Goal: Task Accomplishment & Management: Complete application form

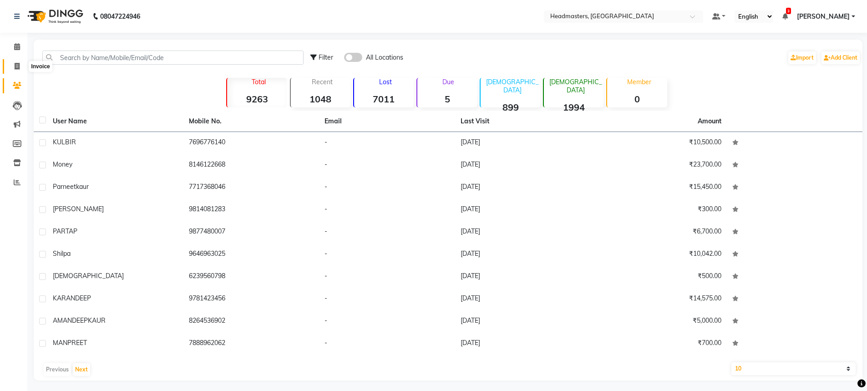
click at [19, 65] on icon at bounding box center [17, 66] width 5 height 7
select select "service"
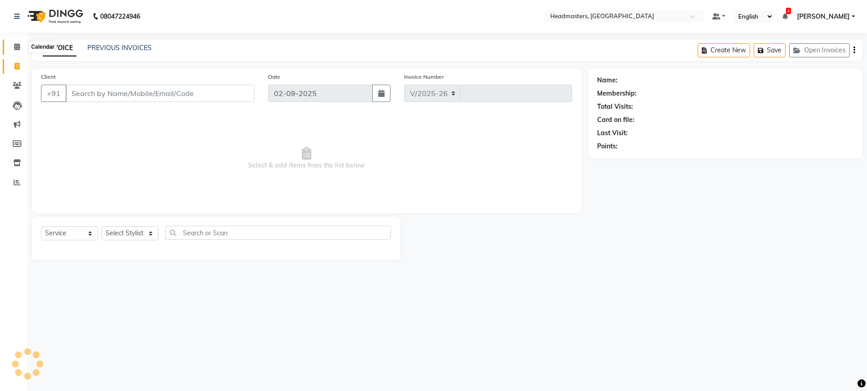
select select "7136"
type input "3270"
click at [15, 44] on icon at bounding box center [17, 46] width 6 height 7
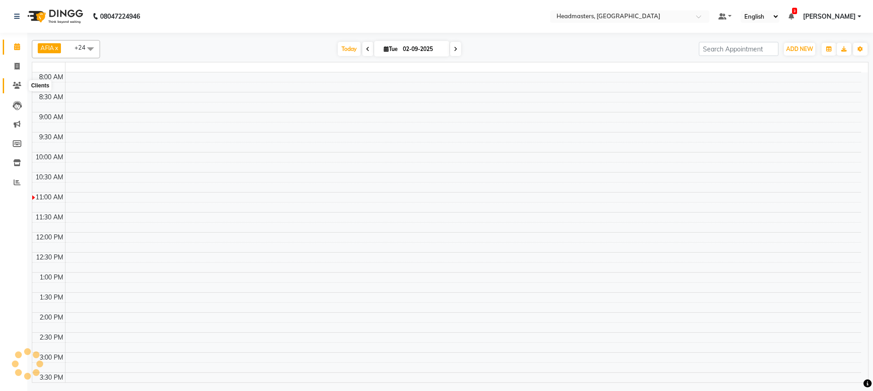
click at [19, 86] on icon at bounding box center [17, 85] width 9 height 7
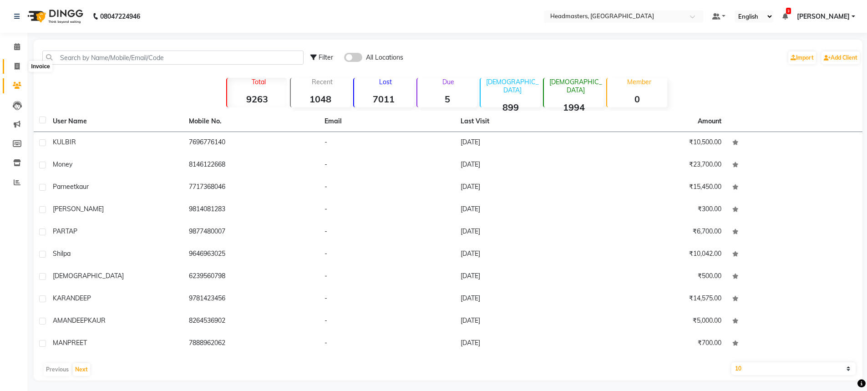
click at [11, 63] on span at bounding box center [17, 66] width 16 height 10
select select "service"
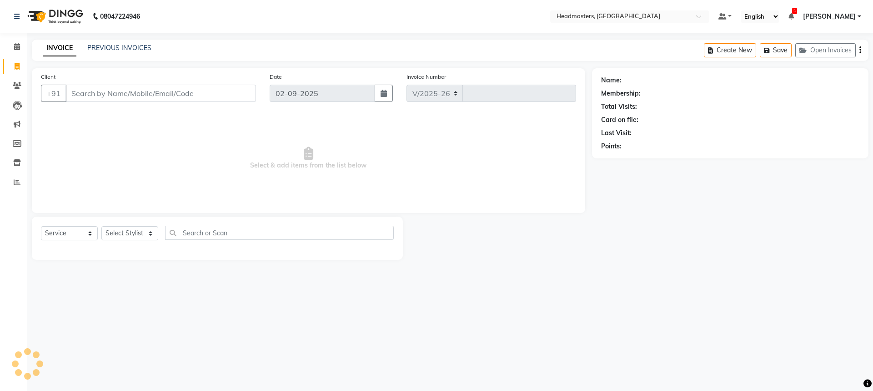
select select "7136"
type input "3270"
click at [120, 233] on select "Select Stylist AFIA [PERSON_NAME] [PERSON_NAME] HEAD MASTERS Inder [PERSON_NAME…" at bounding box center [129, 233] width 57 height 14
click at [101, 226] on select "Select Stylist AFIA [PERSON_NAME] [PERSON_NAME] HEAD MASTERS Inder [PERSON_NAME…" at bounding box center [129, 233] width 57 height 14
select select "63060"
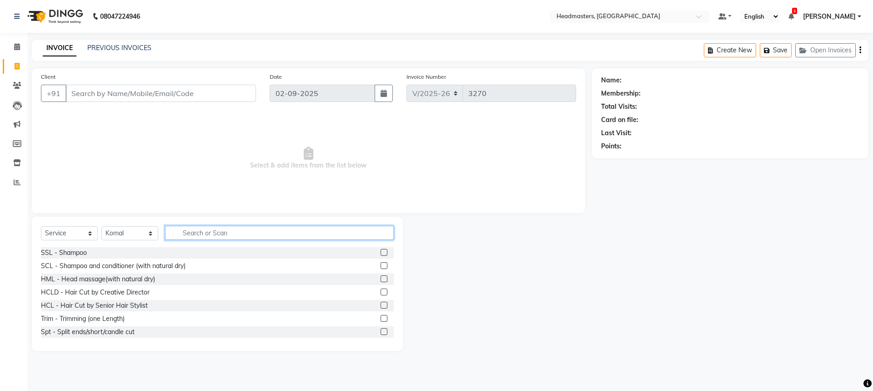
drag, startPoint x: 190, startPoint y: 228, endPoint x: 199, endPoint y: 247, distance: 21.4
click at [196, 242] on div "Select Service Product Membership Package Voucher Prepaid Gift Card Select Styl…" at bounding box center [217, 236] width 353 height 21
click at [20, 46] on icon at bounding box center [17, 46] width 6 height 7
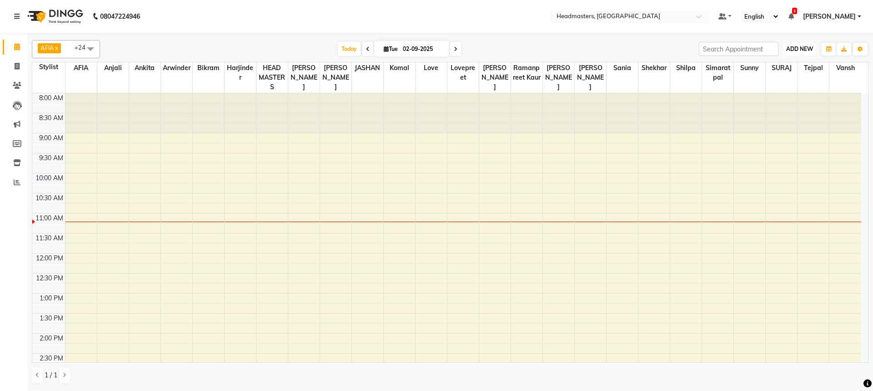
click at [798, 50] on span "ADD NEW" at bounding box center [799, 48] width 27 height 7
click at [793, 65] on button "Add Appointment" at bounding box center [779, 66] width 72 height 12
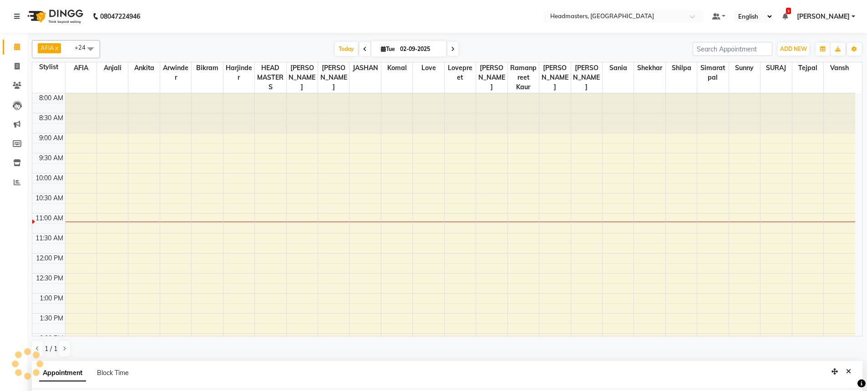
scroll to position [177, 0]
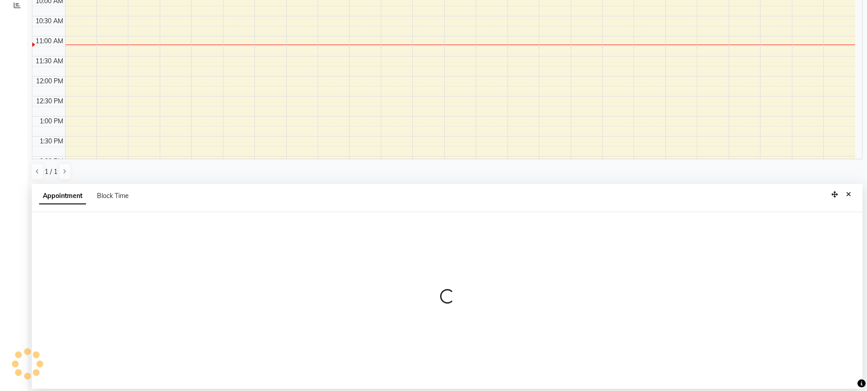
select select "540"
select select "tentative"
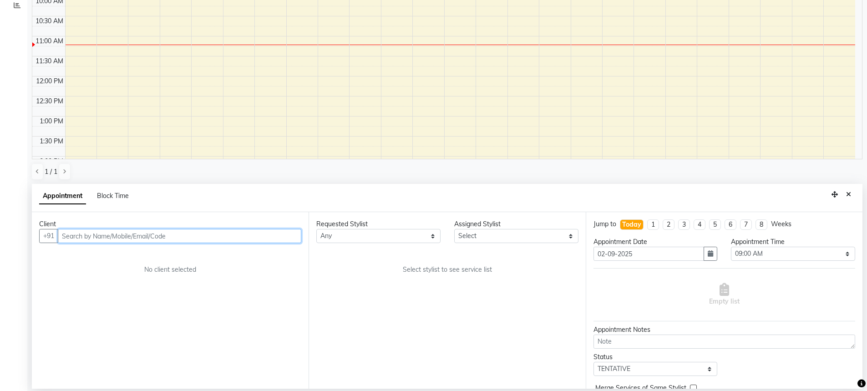
click at [125, 237] on input "text" at bounding box center [179, 236] width 243 height 14
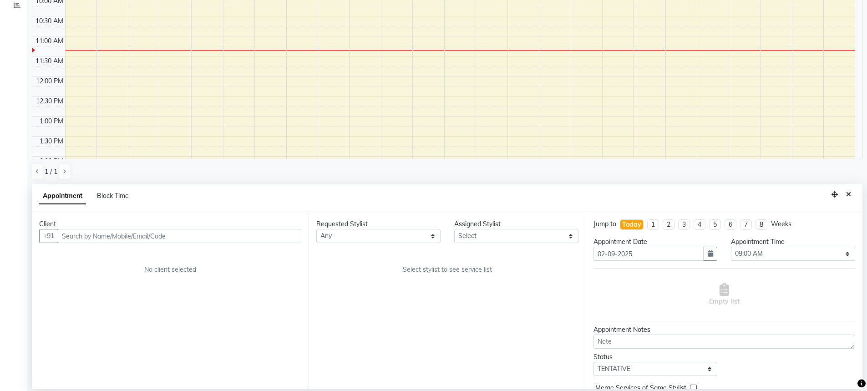
click at [402, 363] on div "Requested Stylist Any AFIA [PERSON_NAME] [PERSON_NAME] HEAD MASTERS Inder [PERS…" at bounding box center [446, 300] width 277 height 176
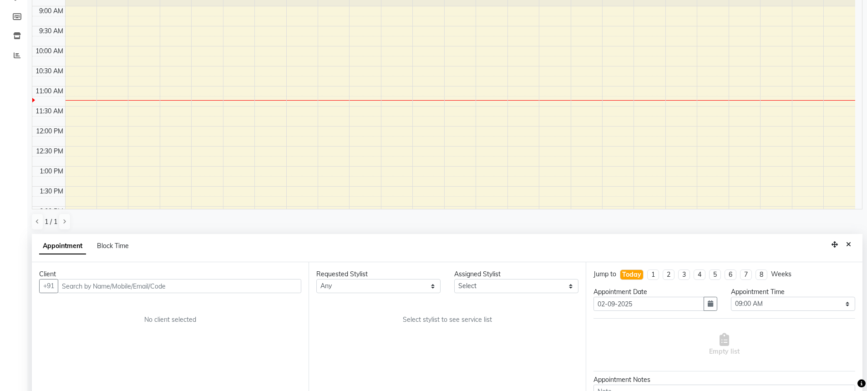
scroll to position [10, 0]
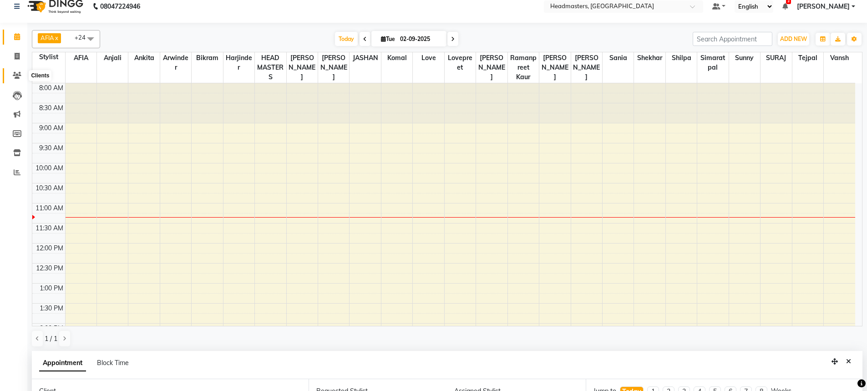
click at [18, 72] on icon at bounding box center [17, 75] width 9 height 7
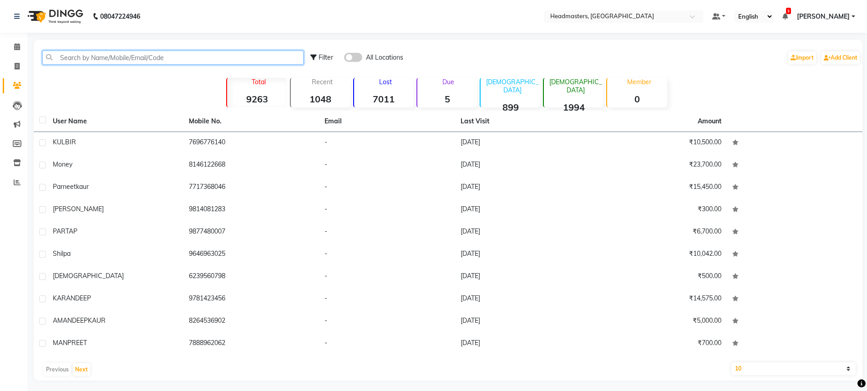
click at [109, 60] on input "text" at bounding box center [172, 57] width 261 height 14
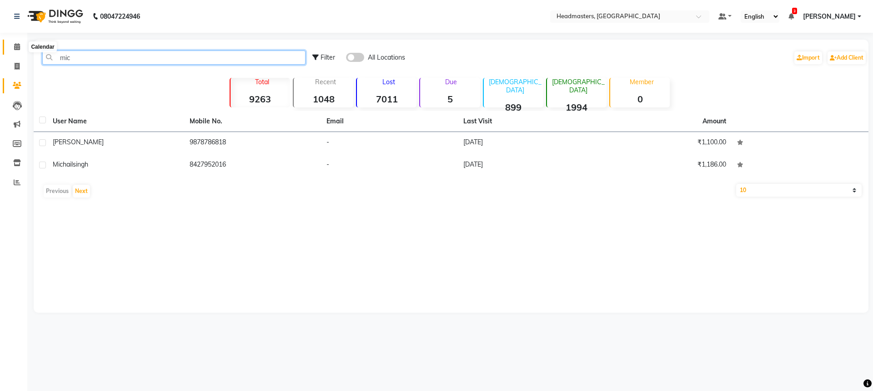
type input "mic"
click at [12, 47] on span at bounding box center [17, 47] width 16 height 10
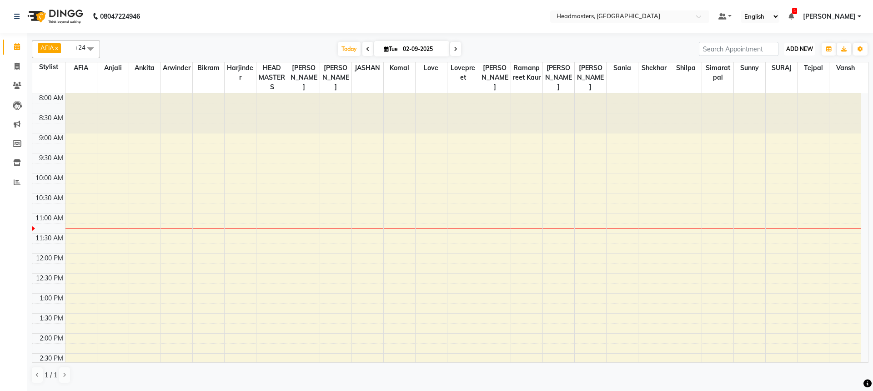
click at [810, 48] on span "ADD NEW" at bounding box center [799, 48] width 27 height 7
click at [773, 65] on button "Add Appointment" at bounding box center [779, 66] width 72 height 12
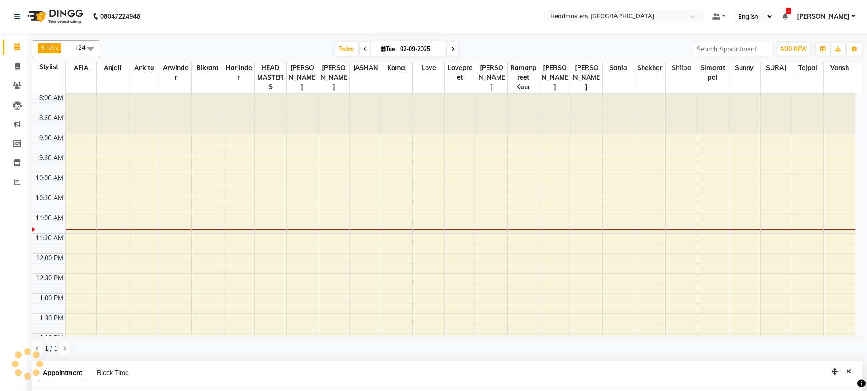
scroll to position [177, 0]
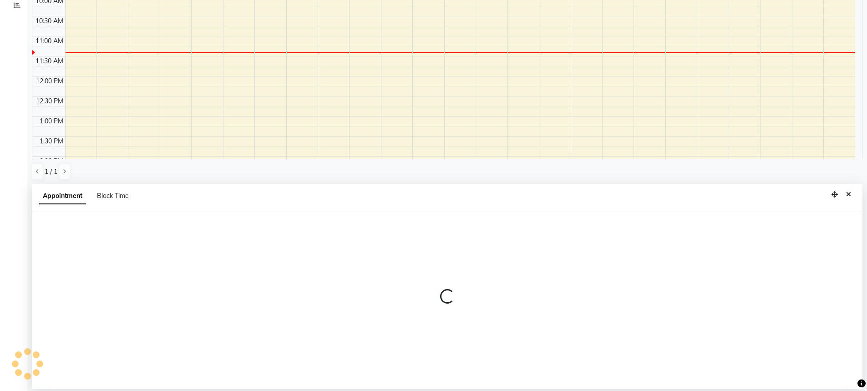
select select "540"
select select "tentative"
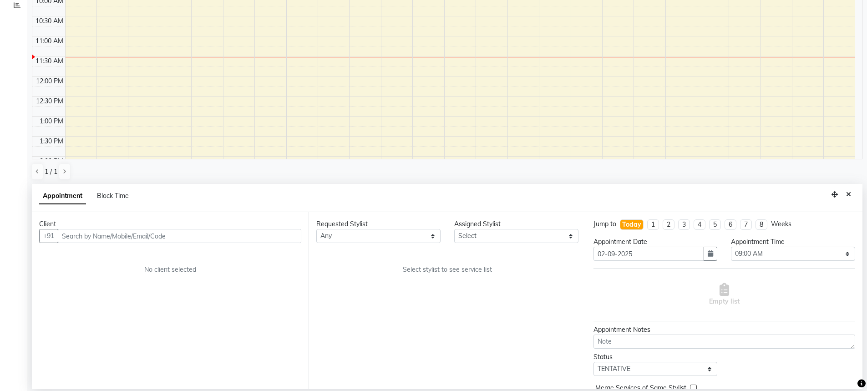
click at [432, 227] on div "Requested Stylist" at bounding box center [378, 224] width 124 height 10
click at [845, 197] on button "Close" at bounding box center [848, 194] width 13 height 14
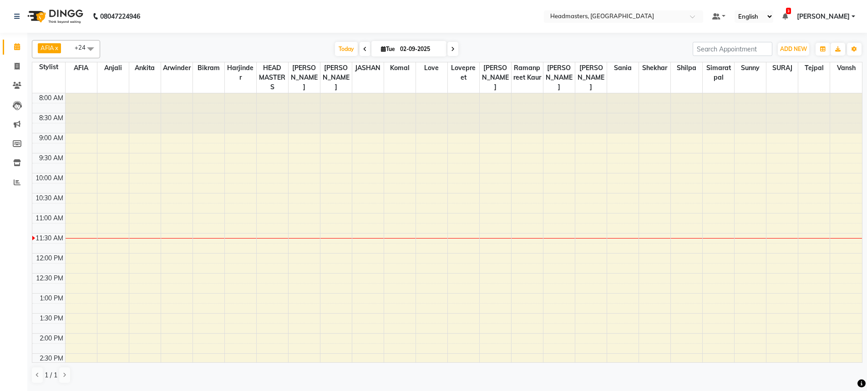
scroll to position [0, 0]
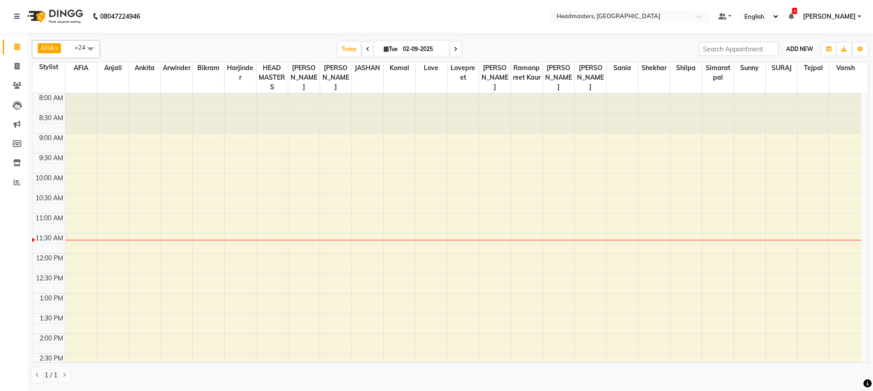
click at [806, 52] on span "ADD NEW" at bounding box center [799, 48] width 27 height 7
click at [793, 71] on button "Add Appointment" at bounding box center [779, 66] width 72 height 12
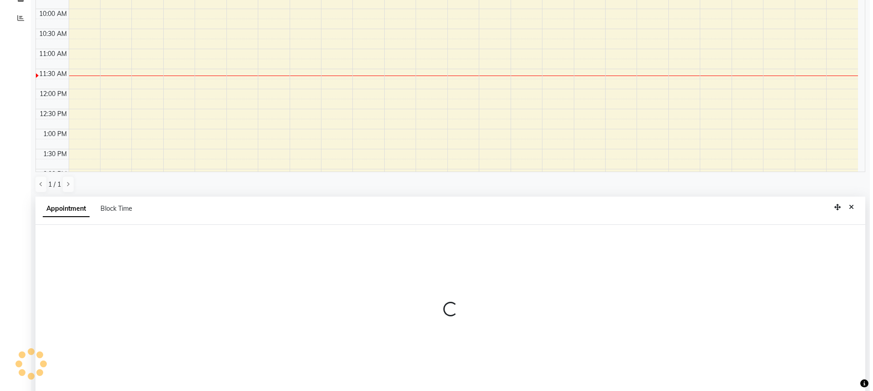
scroll to position [177, 0]
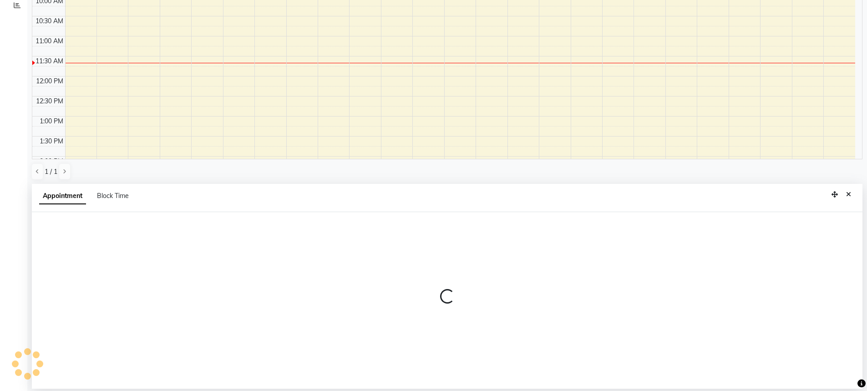
select select "tentative"
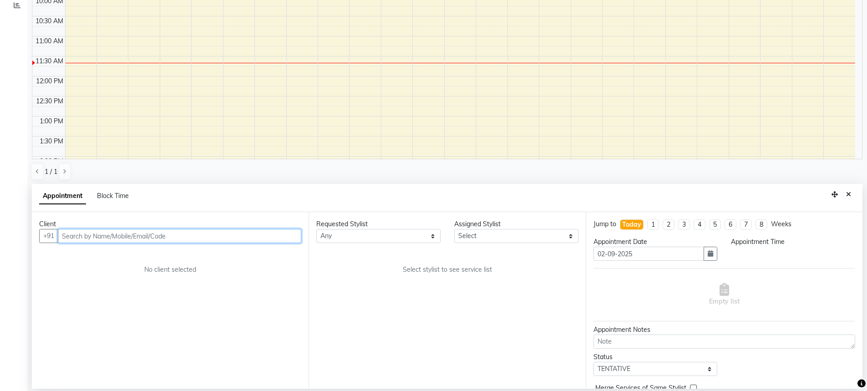
select select "540"
click at [143, 242] on input "text" at bounding box center [179, 236] width 243 height 14
type input "9877576703"
click at [283, 238] on span "Add Client" at bounding box center [282, 236] width 30 height 8
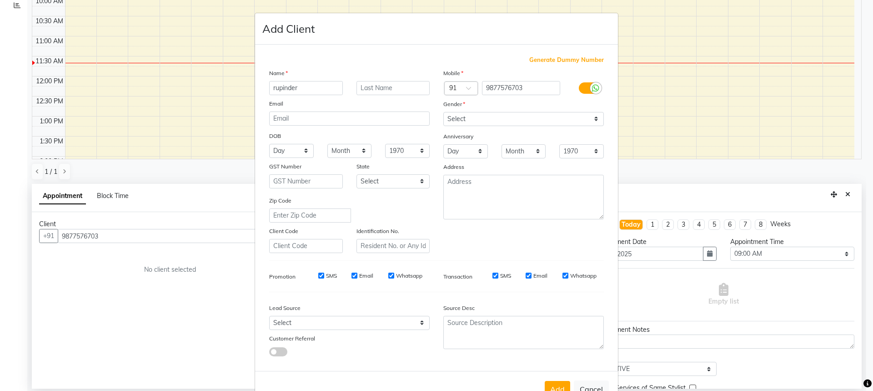
type input "rupinder"
click at [484, 122] on select "Select [DEMOGRAPHIC_DATA] [DEMOGRAPHIC_DATA] Other Prefer Not To Say" at bounding box center [523, 119] width 161 height 14
select select "[DEMOGRAPHIC_DATA]"
click at [443, 112] on select "Select [DEMOGRAPHIC_DATA] [DEMOGRAPHIC_DATA] Other Prefer Not To Say" at bounding box center [523, 119] width 161 height 14
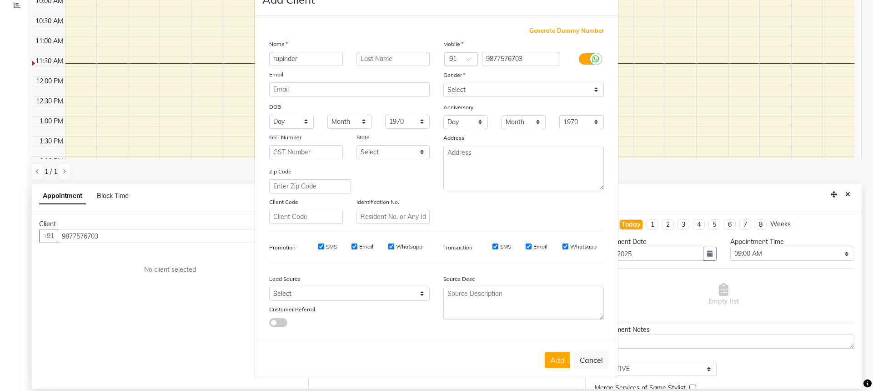
drag, startPoint x: 551, startPoint y: 353, endPoint x: 538, endPoint y: 353, distance: 12.7
click at [551, 354] on button "Add" at bounding box center [557, 360] width 25 height 16
select select
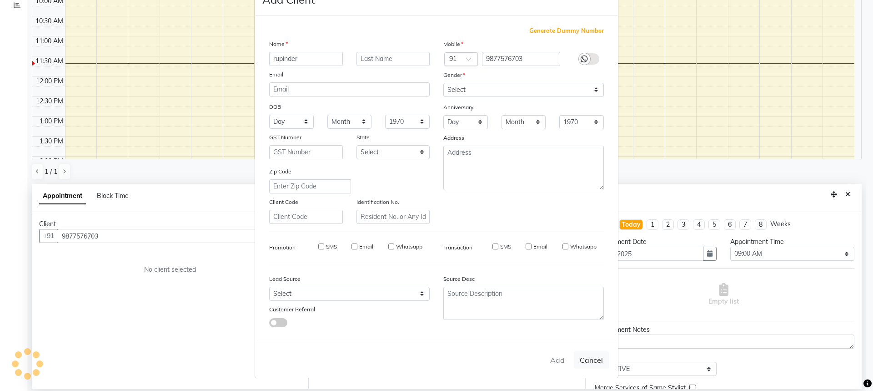
select select
checkbox input "false"
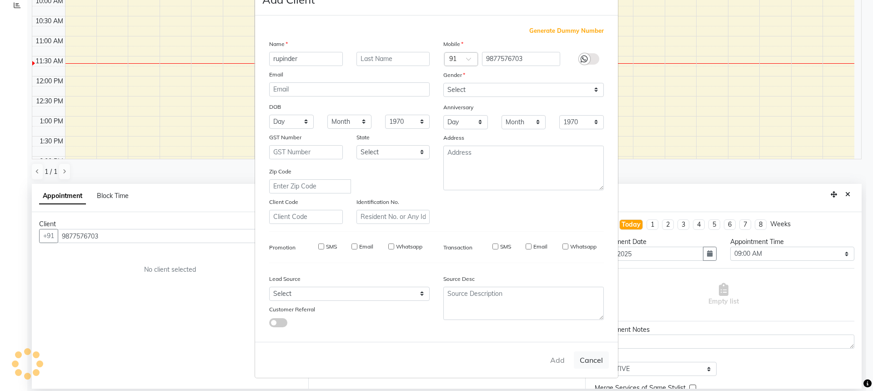
checkbox input "false"
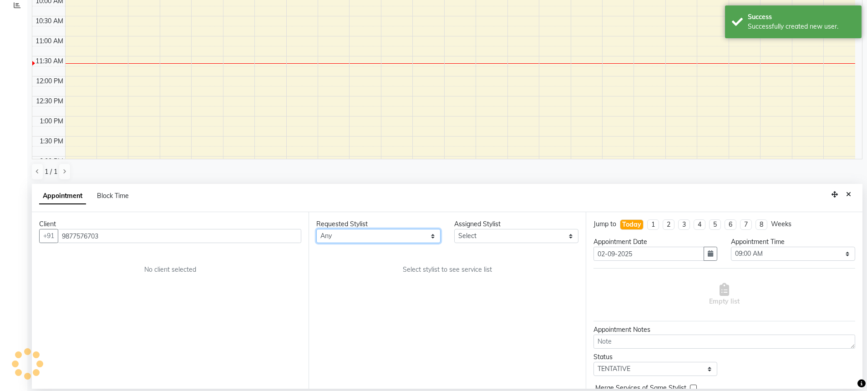
click at [363, 233] on select "Any AFIA [PERSON_NAME] [PERSON_NAME] HEAD MASTERS Inder [PERSON_NAME] Love Love…" at bounding box center [378, 236] width 124 height 14
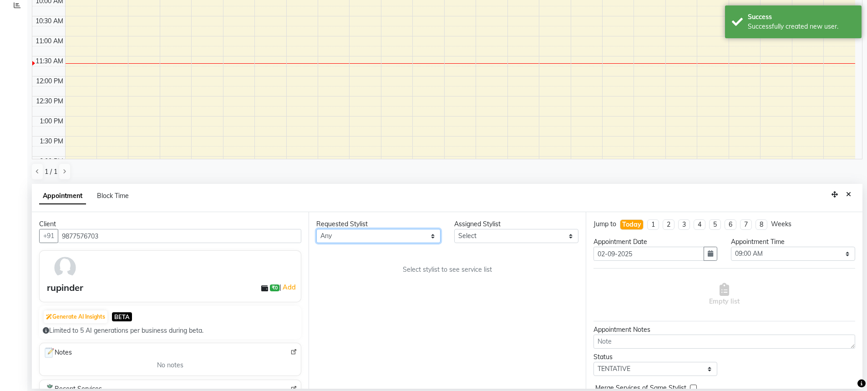
select select "60660"
click at [358, 251] on div "Requested Stylist Any AFIA [PERSON_NAME] [PERSON_NAME] HEAD MASTERS Inder [PERS…" at bounding box center [446, 300] width 277 height 176
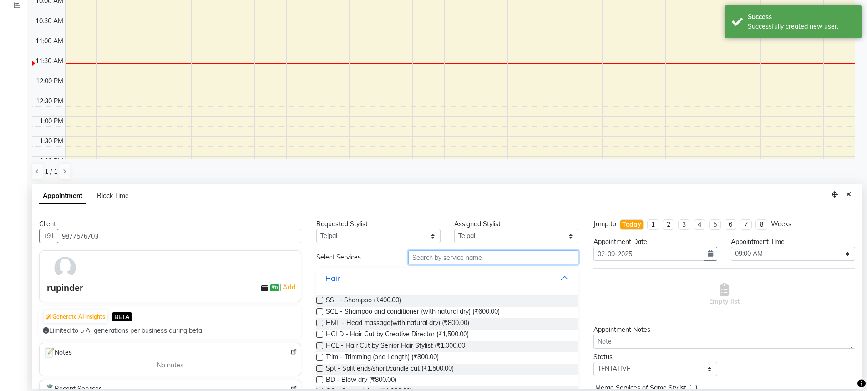
click at [435, 254] on input "text" at bounding box center [493, 257] width 170 height 14
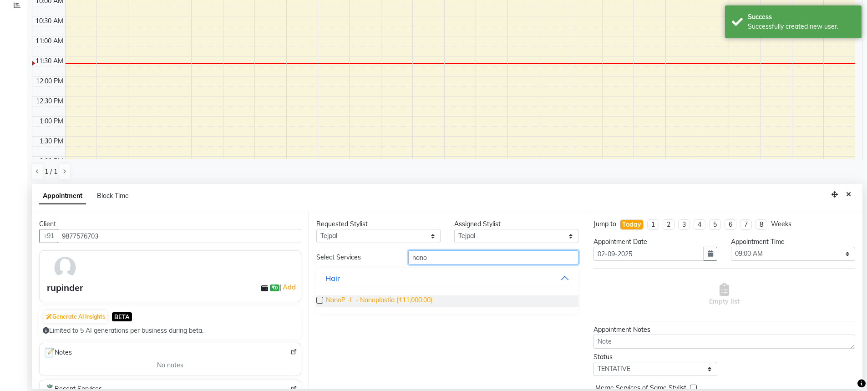
type input "nano"
click at [397, 300] on span "NanoP -L - Nanoplastia (₹11,000.00)" at bounding box center [379, 300] width 106 height 11
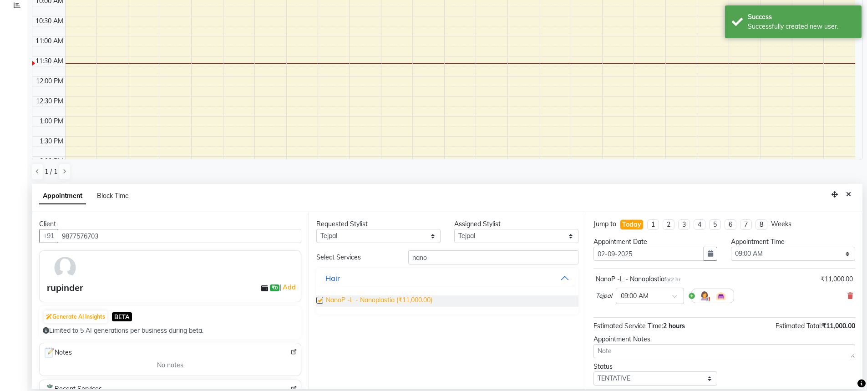
checkbox input "false"
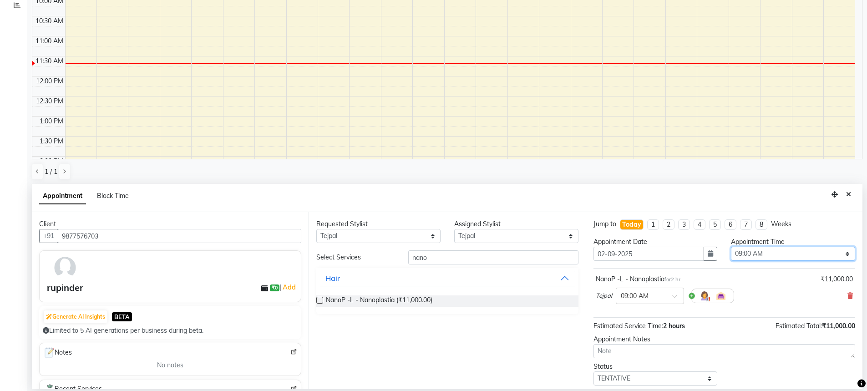
click at [762, 252] on select "Select 09:00 AM 09:15 AM 09:30 AM 09:45 AM 10:00 AM 10:15 AM 10:30 AM 10:45 AM …" at bounding box center [793, 254] width 124 height 14
click at [731, 247] on select "Select 09:00 AM 09:15 AM 09:30 AM 09:45 AM 10:00 AM 10:15 AM 10:30 AM 10:45 AM …" at bounding box center [793, 254] width 124 height 14
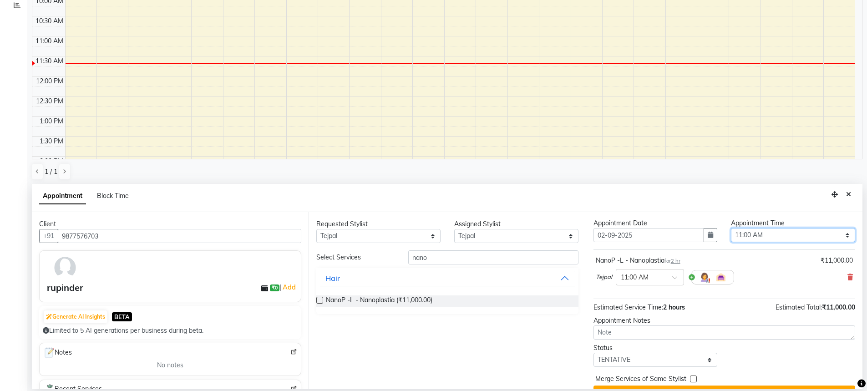
scroll to position [0, 0]
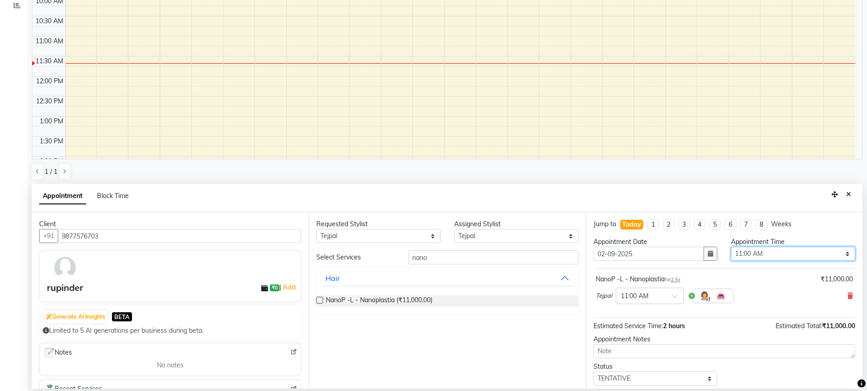
click at [742, 259] on select "Select 09:00 AM 09:15 AM 09:30 AM 09:45 AM 10:00 AM 10:15 AM 10:30 AM 10:45 AM …" at bounding box center [793, 254] width 124 height 14
select select "690"
click at [731, 247] on select "Select 09:00 AM 09:15 AM 09:30 AM 09:45 AM 10:00 AM 10:15 AM 10:30 AM 10:45 AM …" at bounding box center [793, 254] width 124 height 14
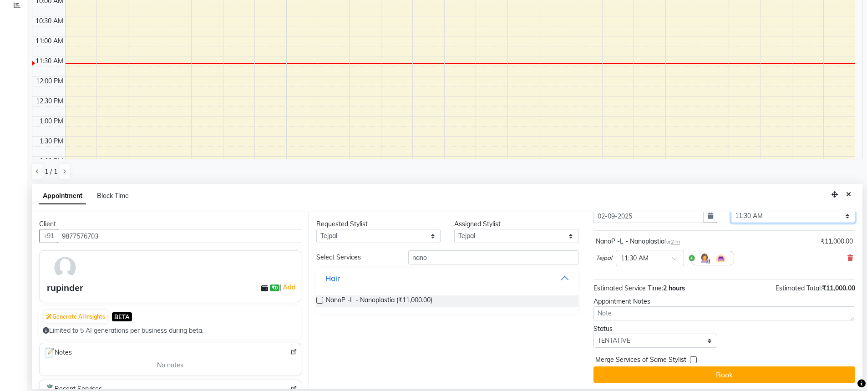
scroll to position [39, 0]
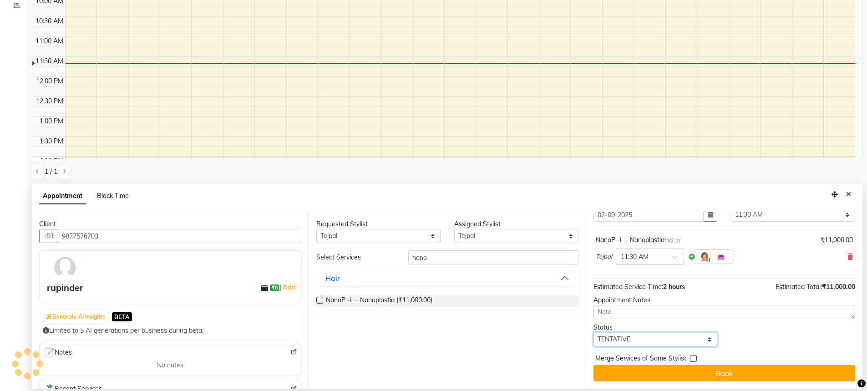
click at [653, 336] on select "Select TENTATIVE CONFIRM CHECK-IN UPCOMING" at bounding box center [655, 339] width 124 height 14
select select "confirm booking"
click at [593, 332] on select "Select TENTATIVE CONFIRM CHECK-IN UPCOMING" at bounding box center [655, 339] width 124 height 14
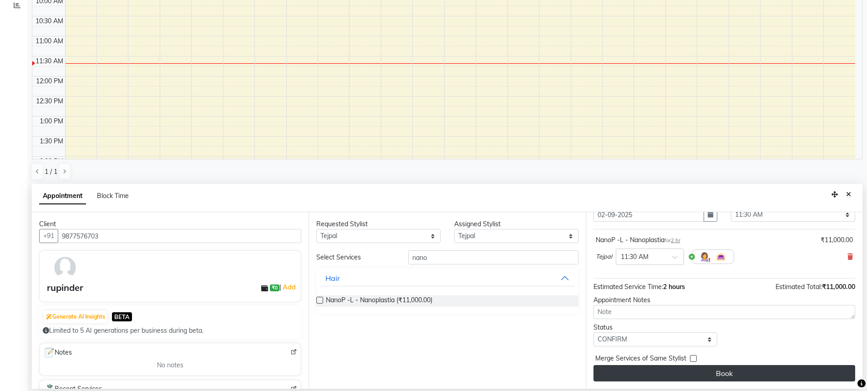
click at [682, 379] on button "Book" at bounding box center [724, 373] width 262 height 16
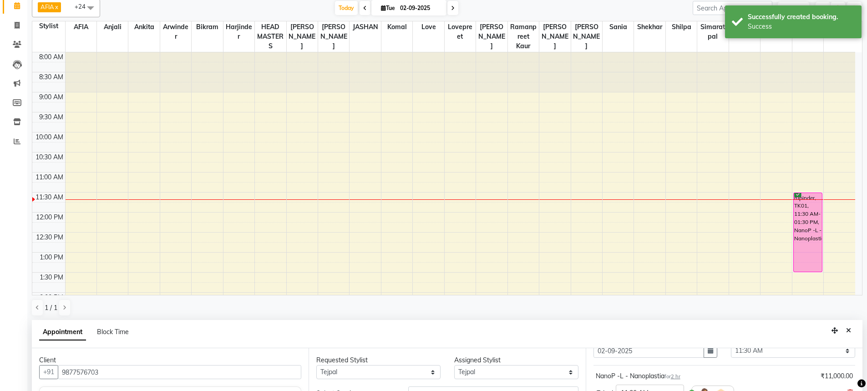
scroll to position [0, 0]
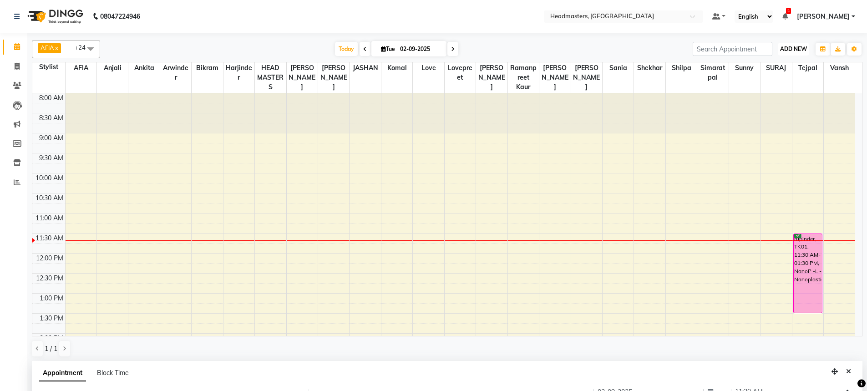
click at [790, 48] on span "ADD NEW" at bounding box center [793, 48] width 27 height 7
click at [777, 63] on button "Add Appointment" at bounding box center [772, 66] width 72 height 12
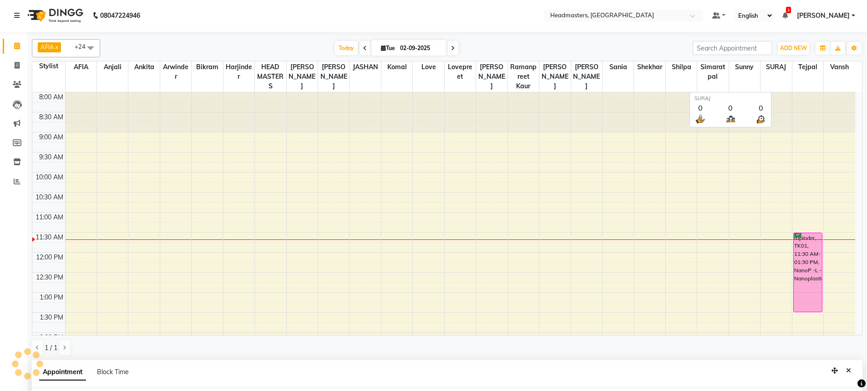
select select "tentative"
select select "540"
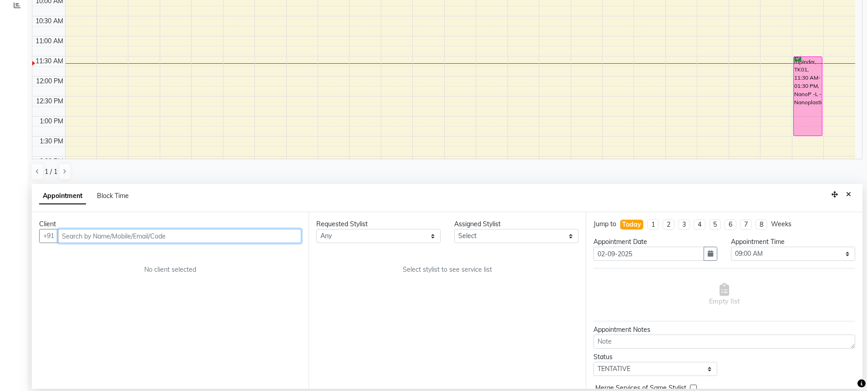
click at [191, 242] on input "text" at bounding box center [179, 236] width 243 height 14
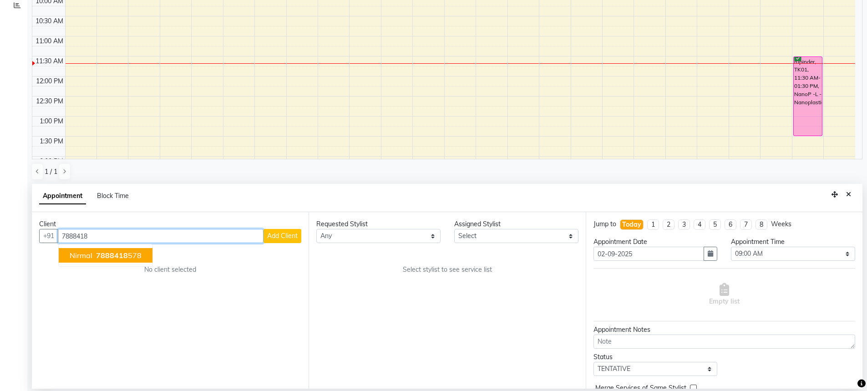
click at [135, 257] on ngb-highlight "7888418 578" at bounding box center [117, 255] width 47 height 9
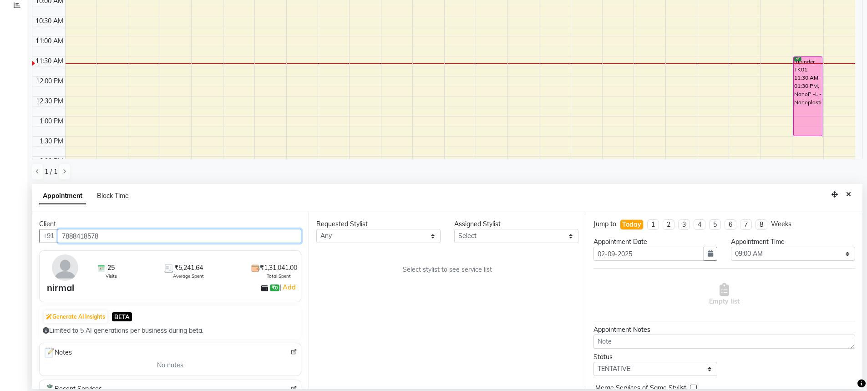
type input "7888418578"
drag, startPoint x: 345, startPoint y: 232, endPoint x: 341, endPoint y: 229, distance: 5.3
click at [344, 231] on select "Any AFIA [PERSON_NAME] [PERSON_NAME] HEAD MASTERS Inder [PERSON_NAME] Love Love…" at bounding box center [378, 236] width 124 height 14
select select "60659"
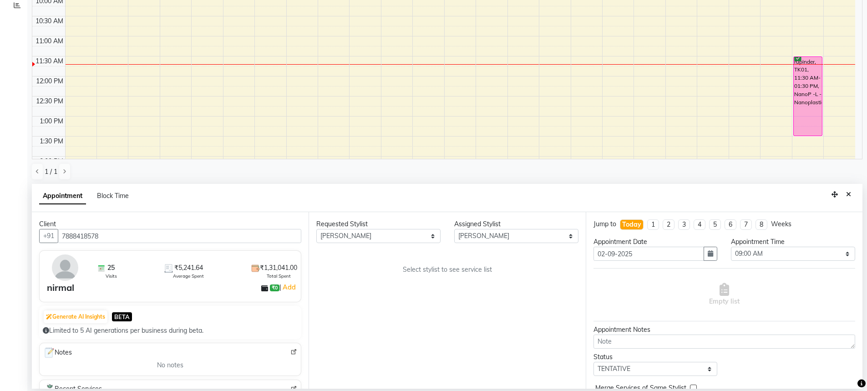
drag, startPoint x: 326, startPoint y: 261, endPoint x: 351, endPoint y: 258, distance: 25.7
click at [327, 261] on div "Requested Stylist Any AFIA [PERSON_NAME] [PERSON_NAME] HEAD MASTERS Inder [PERS…" at bounding box center [446, 300] width 277 height 176
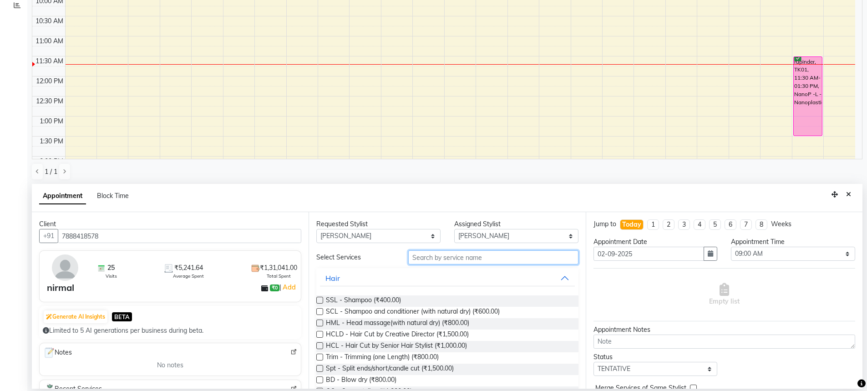
click at [436, 254] on input "text" at bounding box center [493, 257] width 170 height 14
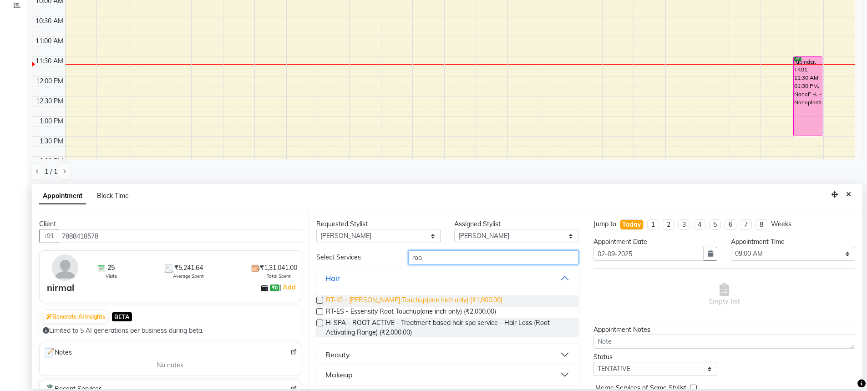
type input "roo"
click at [385, 301] on span "RT-IG - [PERSON_NAME] Touchup(one inch only) (₹1,800.00)" at bounding box center [414, 300] width 176 height 11
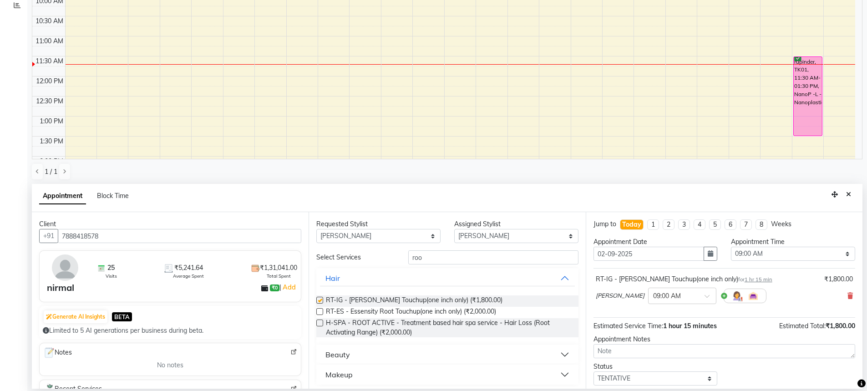
checkbox input "false"
click at [431, 262] on input "roo" at bounding box center [493, 257] width 170 height 14
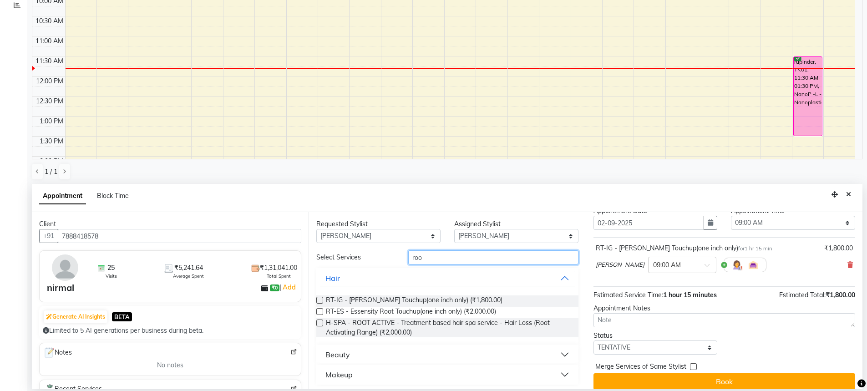
scroll to position [39, 0]
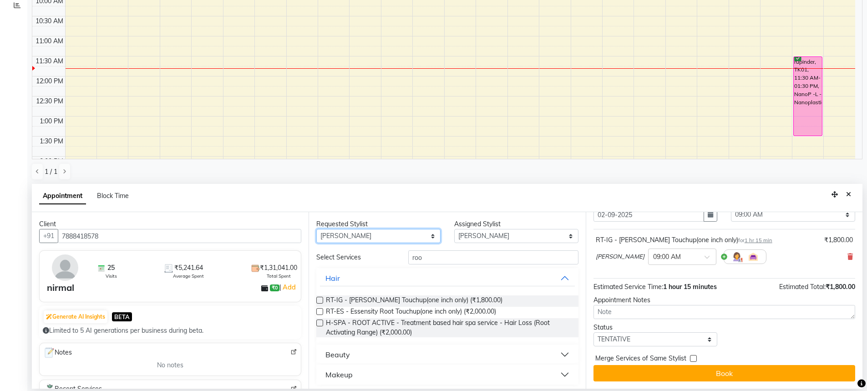
click at [355, 232] on select "Any AFIA [PERSON_NAME] [PERSON_NAME] HEAD MASTERS Inder [PERSON_NAME] Love Love…" at bounding box center [378, 236] width 124 height 14
select select "68491"
drag, startPoint x: 501, startPoint y: 273, endPoint x: 514, endPoint y: 276, distance: 13.1
click at [501, 273] on div "Requested Stylist Any AFIA [PERSON_NAME] [PERSON_NAME] HEAD MASTERS Inder [PERS…" at bounding box center [446, 300] width 277 height 176
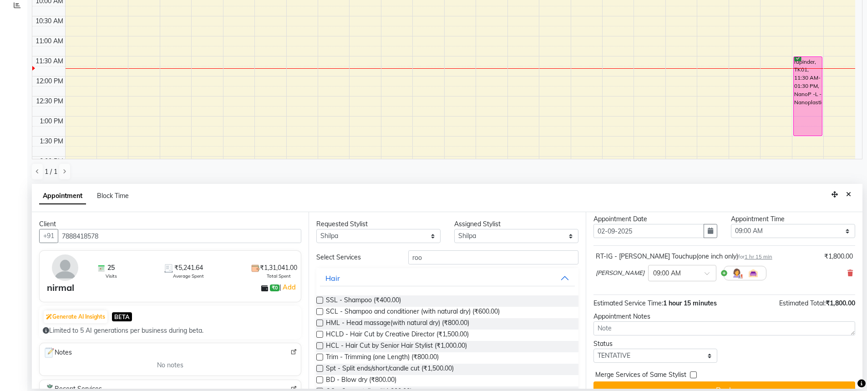
scroll to position [0, 0]
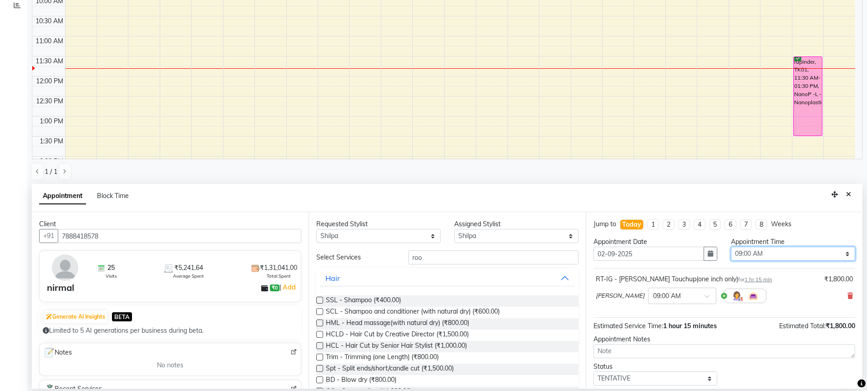
click at [756, 257] on select "Select 09:00 AM 09:15 AM 09:30 AM 09:45 AM 10:00 AM 10:15 AM 10:30 AM 10:45 AM …" at bounding box center [793, 254] width 124 height 14
select select "660"
click at [731, 247] on select "Select 09:00 AM 09:15 AM 09:30 AM 09:45 AM 10:00 AM 10:15 AM 10:30 AM 10:45 AM …" at bounding box center [793, 254] width 124 height 14
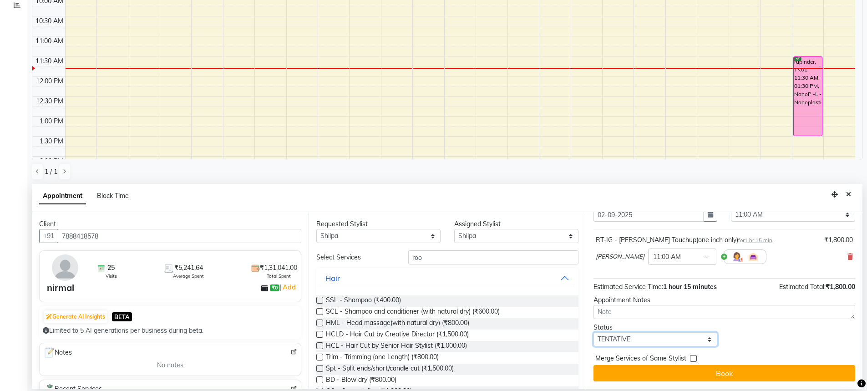
click at [661, 338] on select "Select TENTATIVE CONFIRM CHECK-IN UPCOMING" at bounding box center [655, 339] width 124 height 14
click at [593, 332] on select "Select TENTATIVE CONFIRM CHECK-IN UPCOMING" at bounding box center [655, 339] width 124 height 14
drag, startPoint x: 645, startPoint y: 338, endPoint x: 647, endPoint y: 333, distance: 5.6
click at [645, 338] on select "Select TENTATIVE CONFIRM CHECK-IN UPCOMING" at bounding box center [655, 339] width 124 height 14
select select "confirm booking"
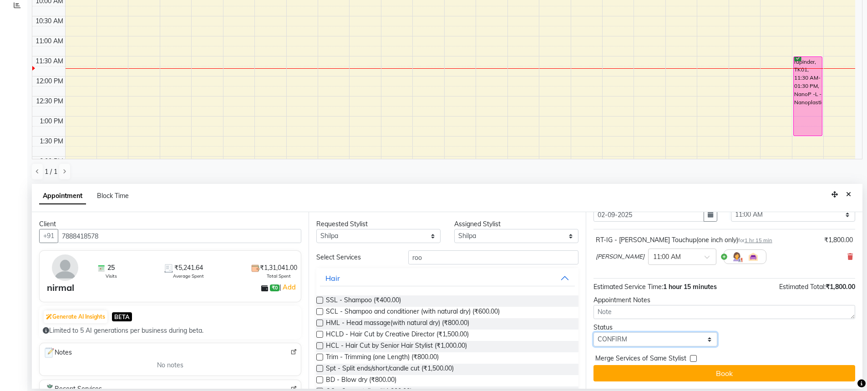
click at [593, 332] on select "Select TENTATIVE CONFIRM CHECK-IN UPCOMING" at bounding box center [655, 339] width 124 height 14
click at [669, 371] on button "Book" at bounding box center [724, 373] width 262 height 16
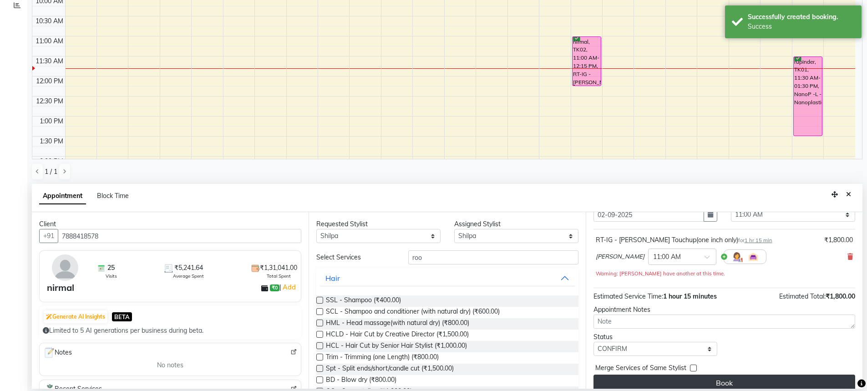
scroll to position [0, 0]
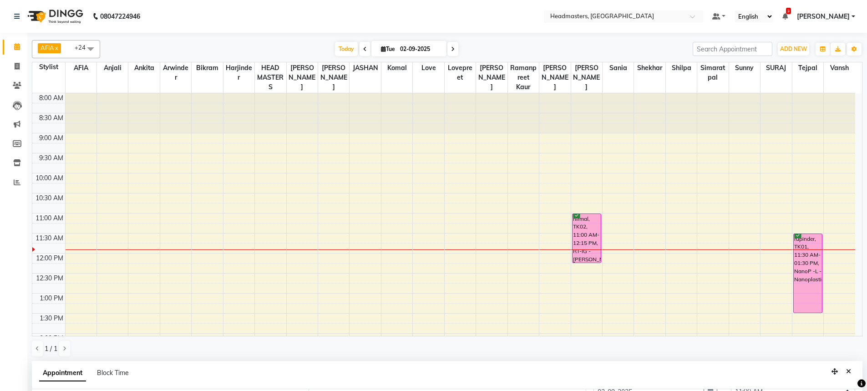
click at [829, 188] on div "8:00 AM 8:30 AM 9:00 AM 9:30 AM 10:00 AM 10:30 AM 11:00 AM 11:30 AM 12:00 PM 12…" at bounding box center [443, 353] width 822 height 520
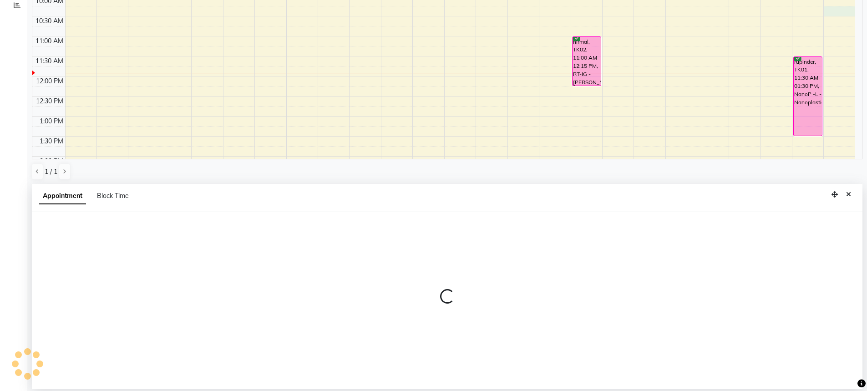
select select "65465"
select select "tentative"
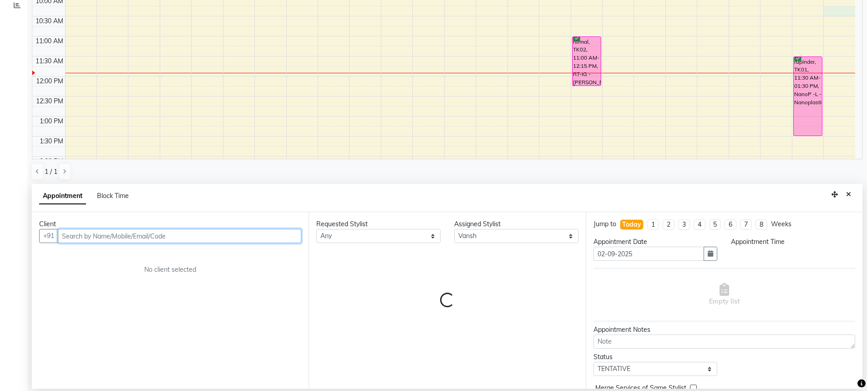
select select "615"
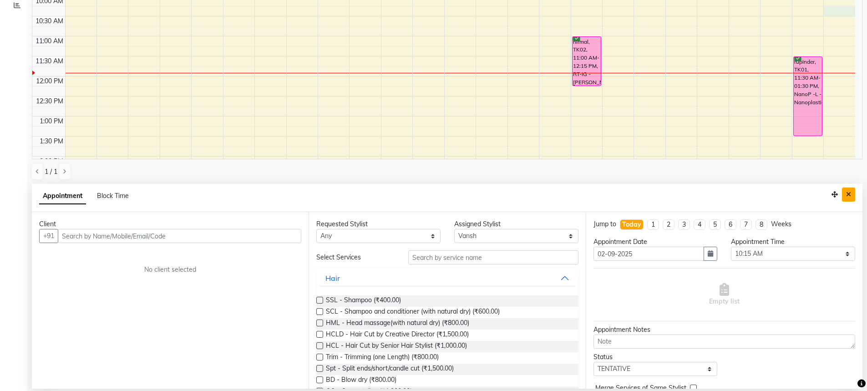
click at [852, 193] on button "Close" at bounding box center [848, 194] width 13 height 14
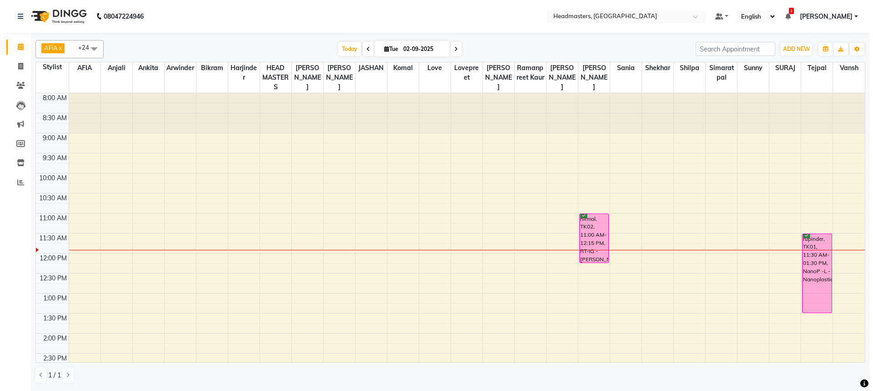
scroll to position [0, 0]
